Goal: Obtain resource: Obtain resource

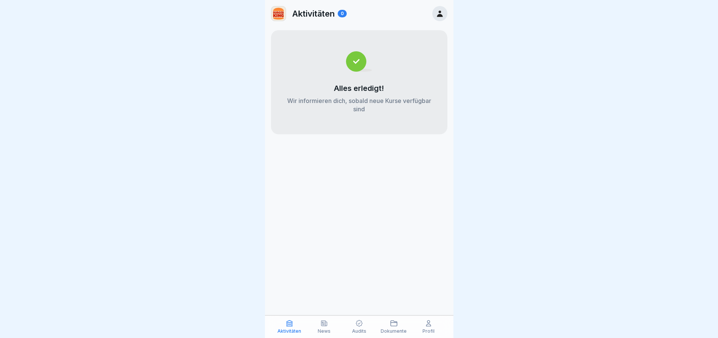
click at [391, 324] on icon at bounding box center [394, 322] width 6 height 5
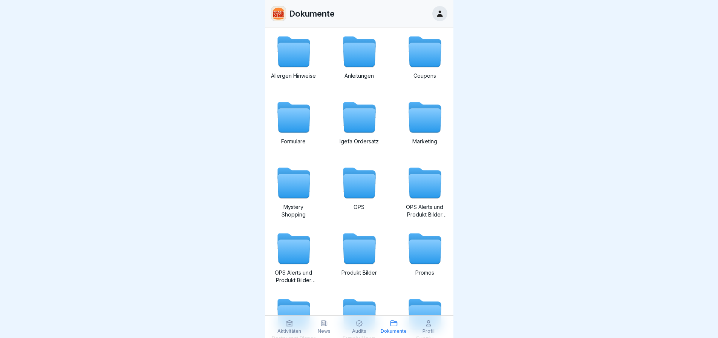
click at [291, 59] on icon at bounding box center [293, 55] width 32 height 24
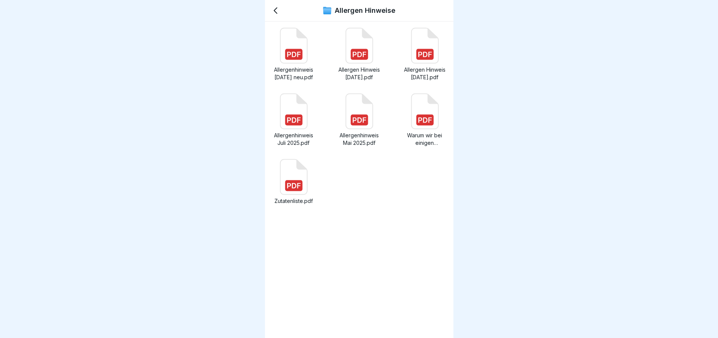
click at [307, 56] on icon at bounding box center [293, 45] width 27 height 35
click at [284, 165] on icon at bounding box center [293, 176] width 27 height 35
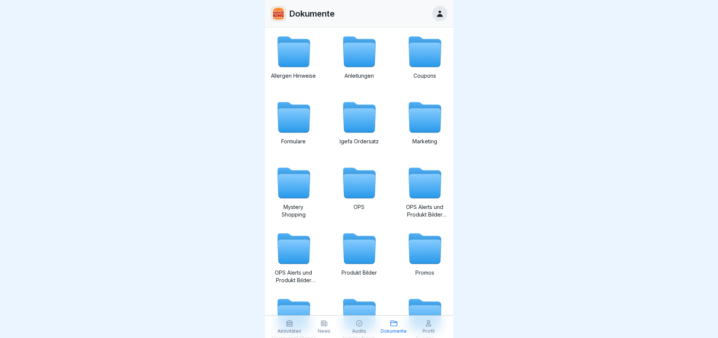
scroll to position [52, 0]
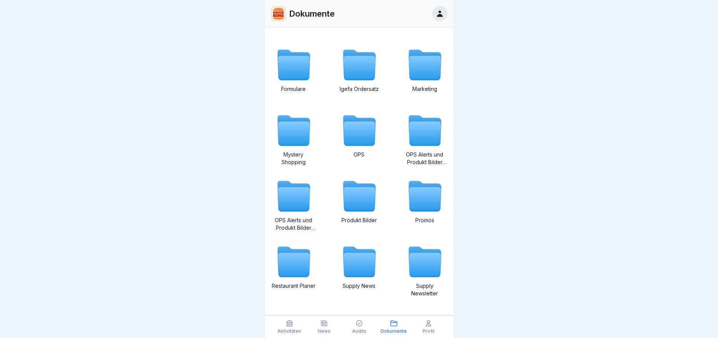
click at [431, 195] on icon at bounding box center [425, 199] width 32 height 24
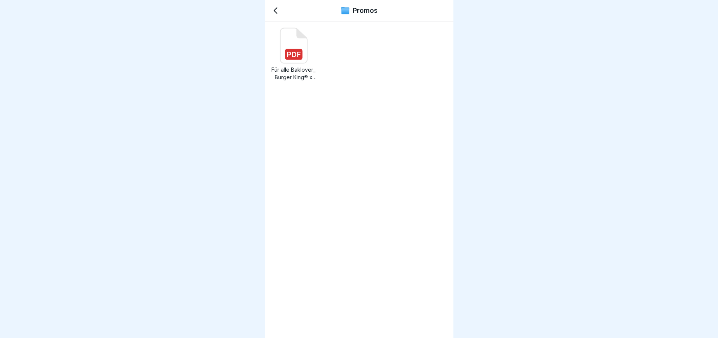
click at [282, 43] on icon at bounding box center [293, 45] width 27 height 35
